Goal: Find specific page/section: Find specific page/section

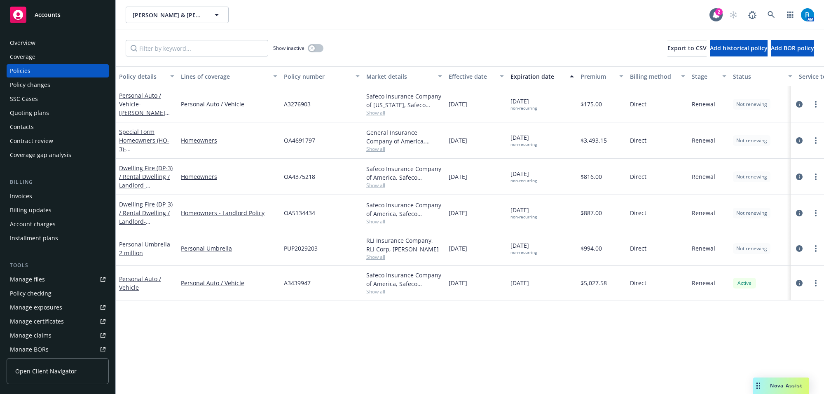
click at [303, 174] on span "OA4375218" at bounding box center [299, 176] width 31 height 9
copy span "OA4375218"
click at [778, 16] on link at bounding box center [771, 15] width 16 height 16
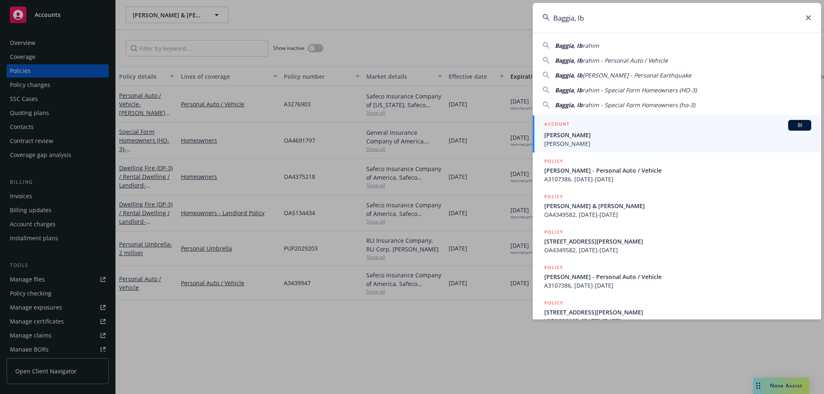
type input "Baggia, Ib"
click at [567, 138] on span "[PERSON_NAME]" at bounding box center [677, 135] width 267 height 9
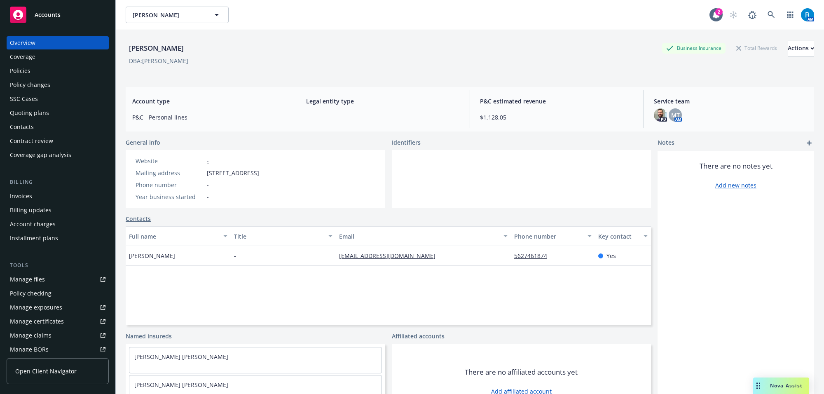
click at [25, 66] on div "Policies" at bounding box center [20, 70] width 21 height 13
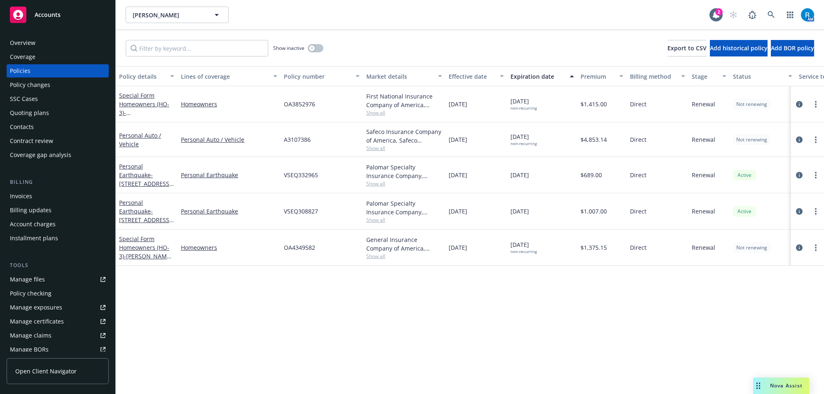
click at [297, 136] on span "A3107386" at bounding box center [297, 139] width 27 height 9
copy span "A3107386"
